Goal: Obtain resource: Download file/media

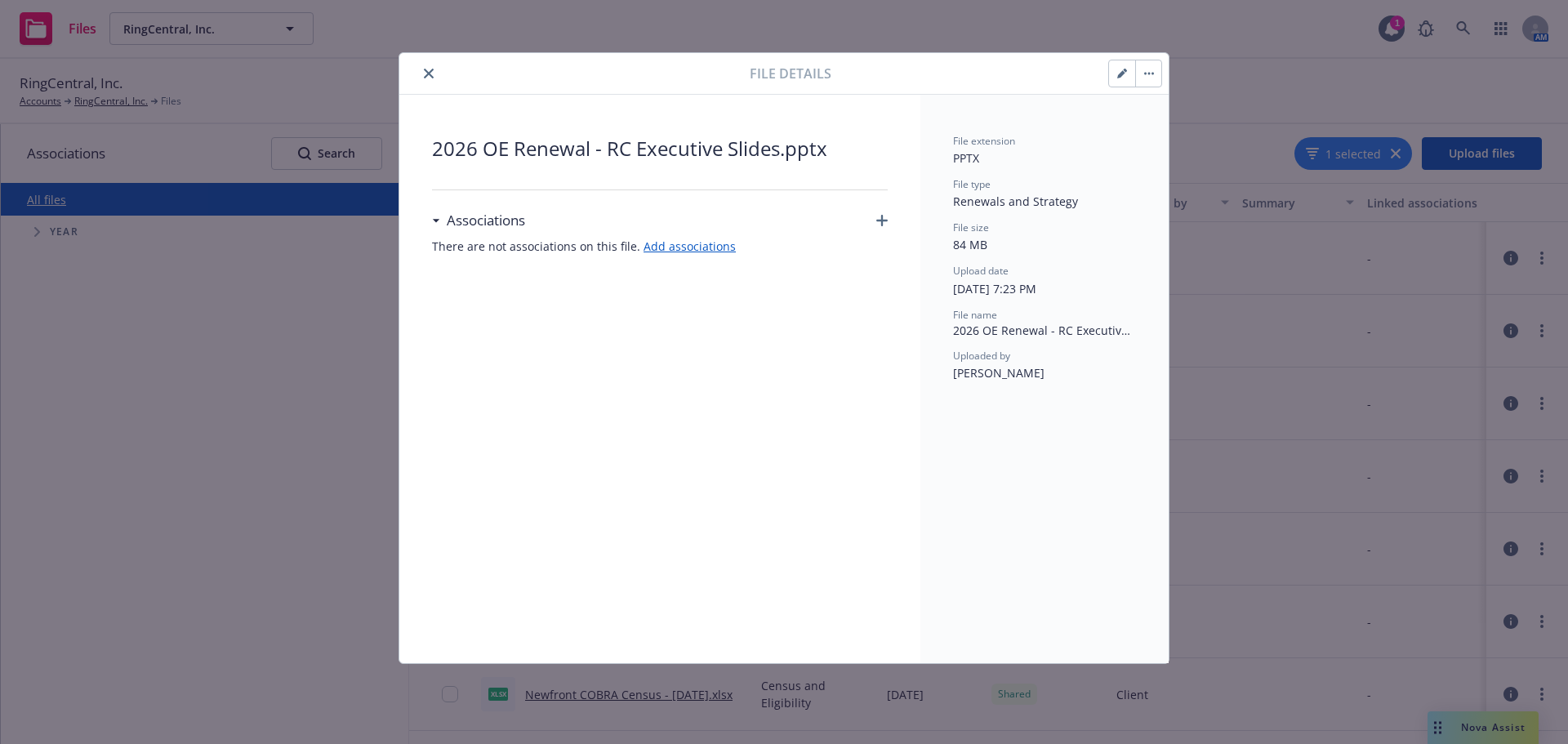
click at [431, 73] on icon "close" at bounding box center [429, 74] width 10 height 10
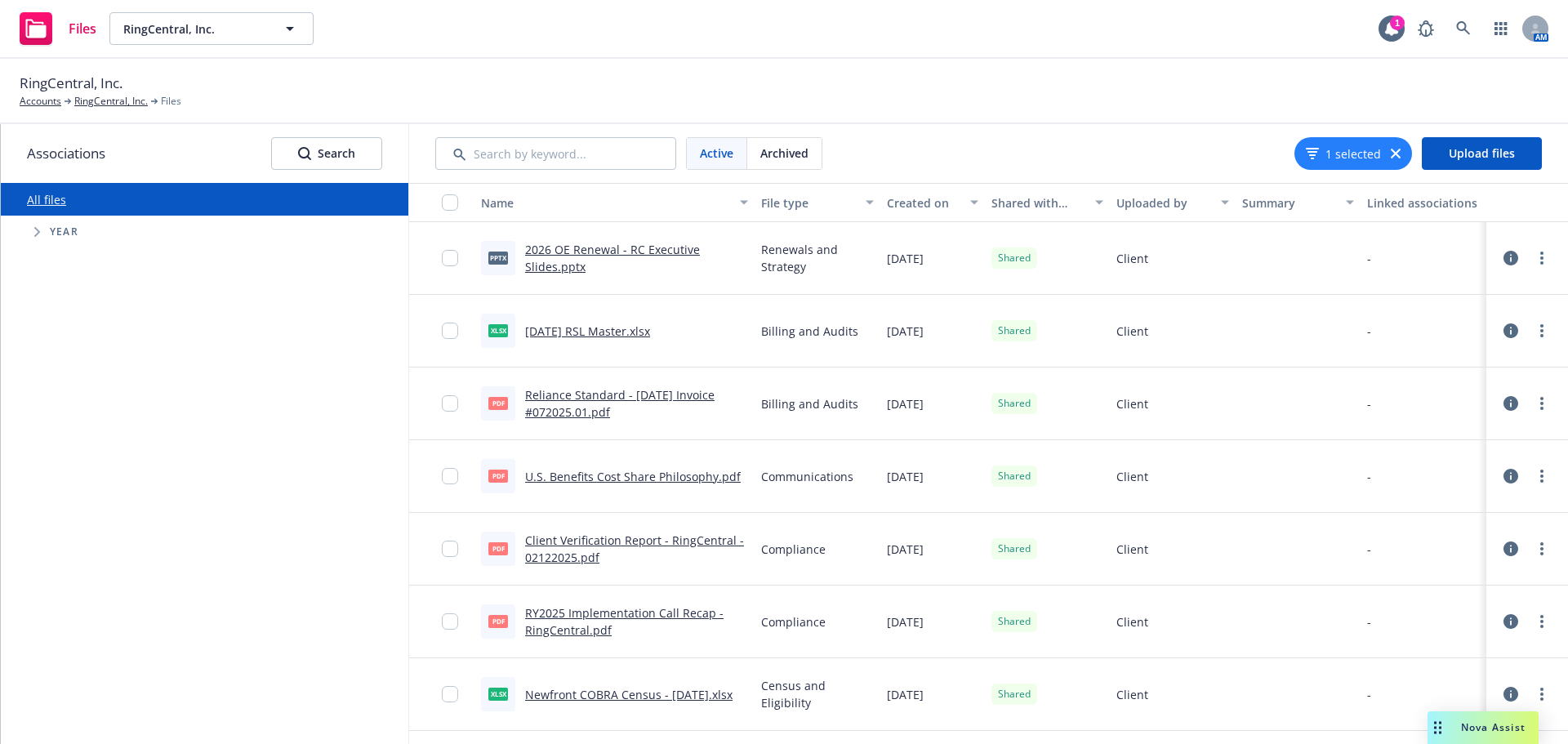
click at [606, 250] on link "2026 OE Renewal - RC Executive Slides.pptx" at bounding box center [613, 258] width 175 height 32
click at [1532, 257] on link "more" at bounding box center [1542, 259] width 20 height 20
